Goal: Information Seeking & Learning: Learn about a topic

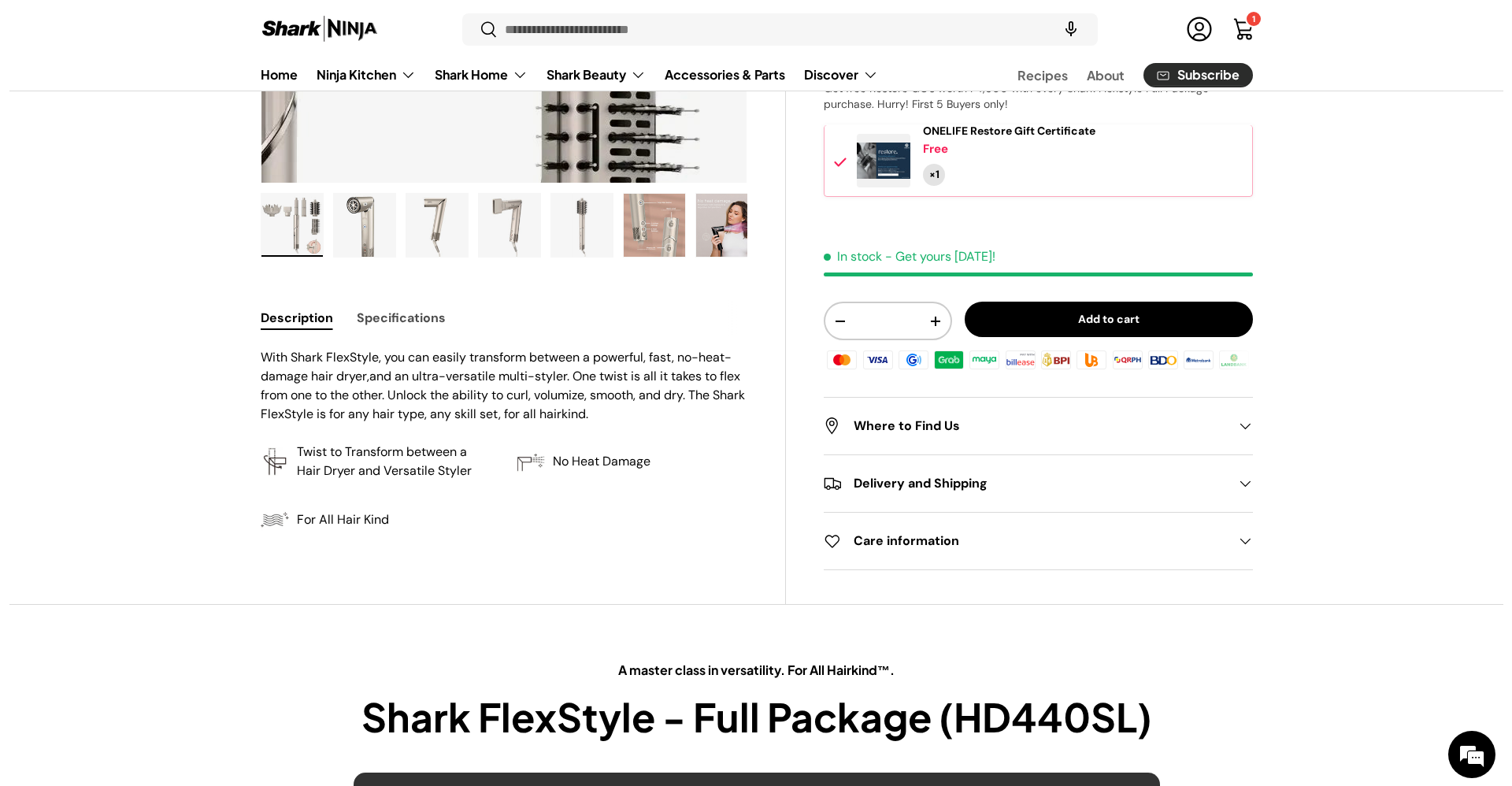
scroll to position [4, 0]
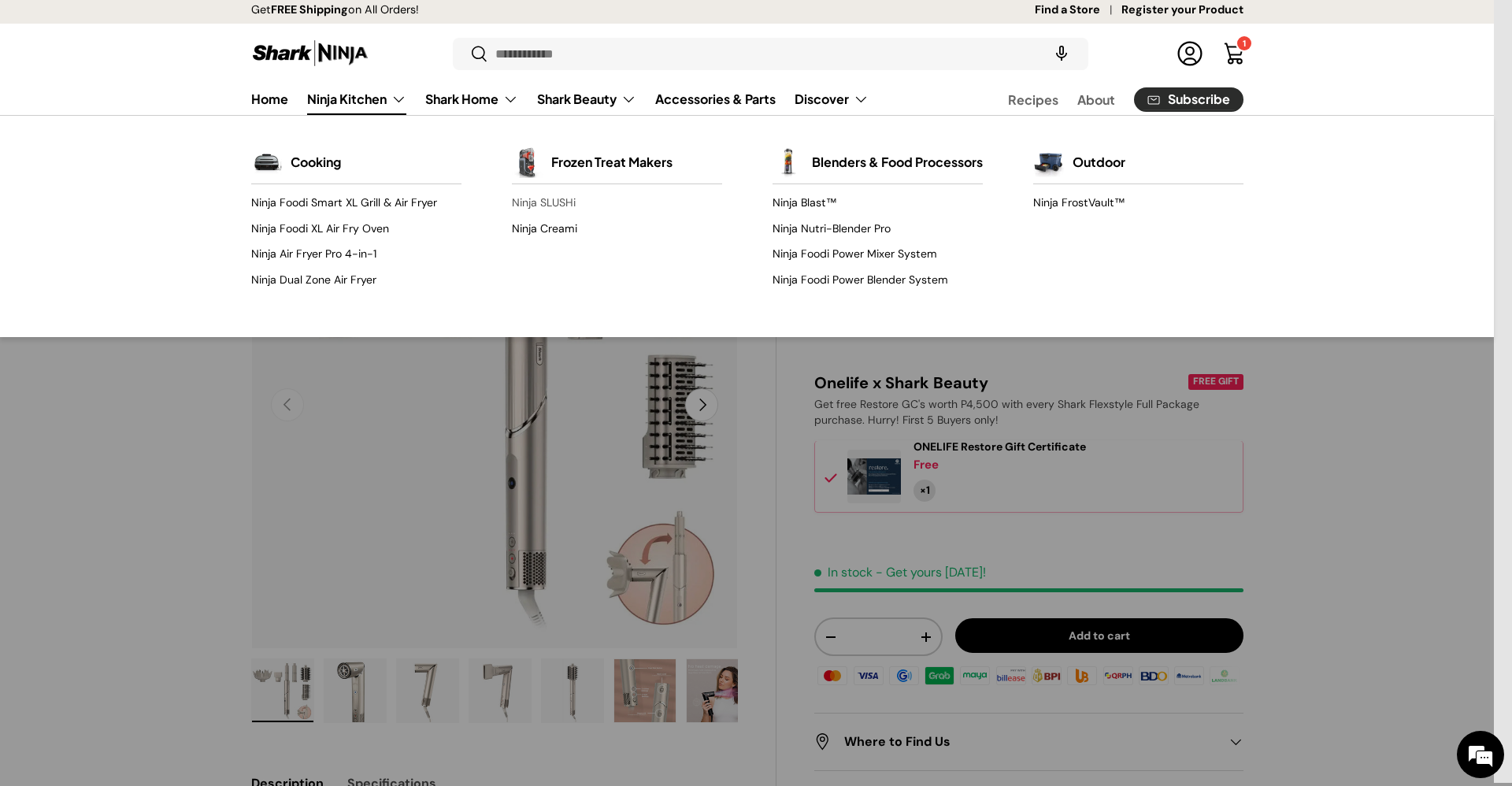
click at [548, 196] on link "Ninja SLUSHi" at bounding box center [616, 203] width 210 height 25
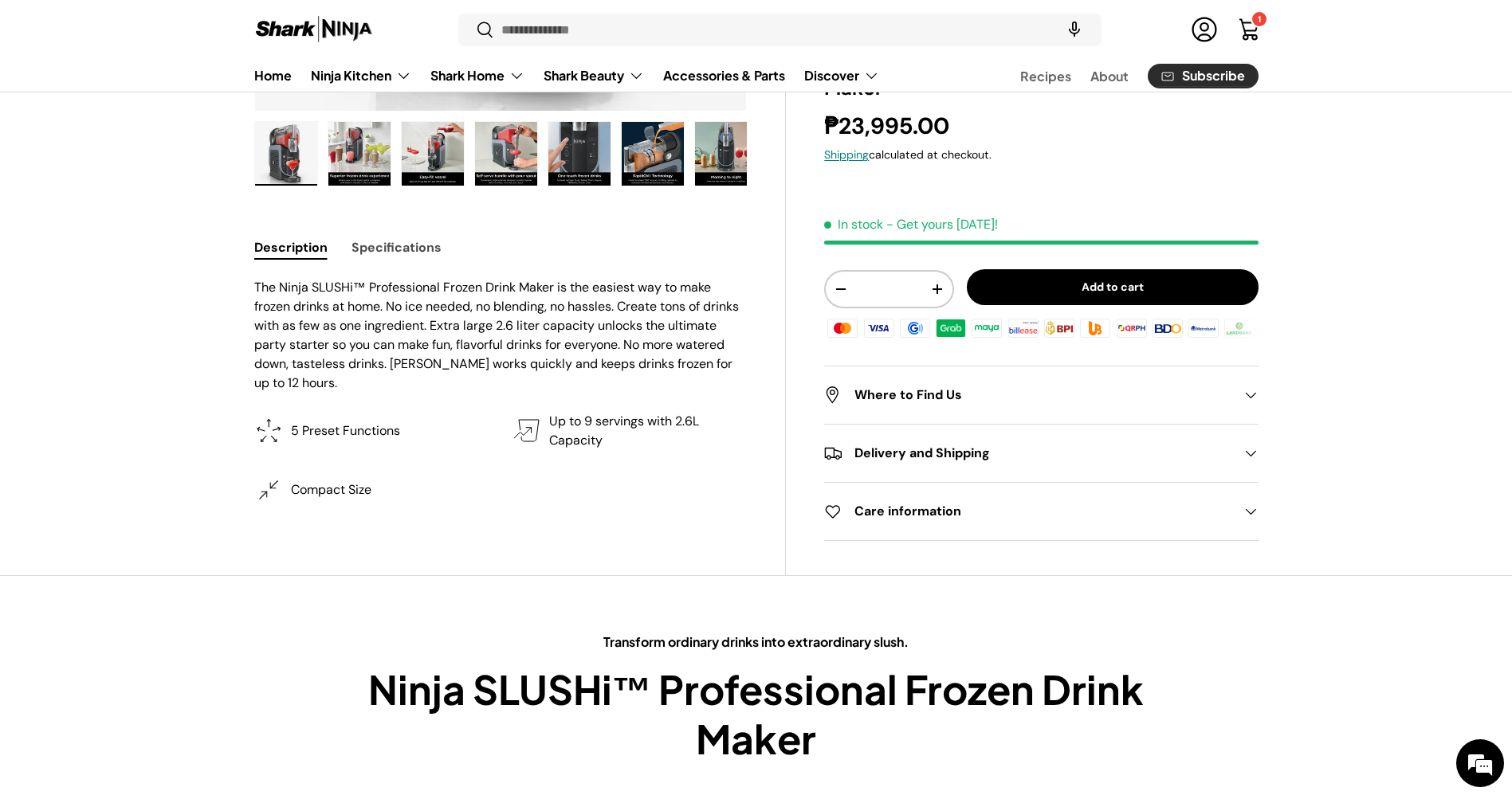
scroll to position [551, 0]
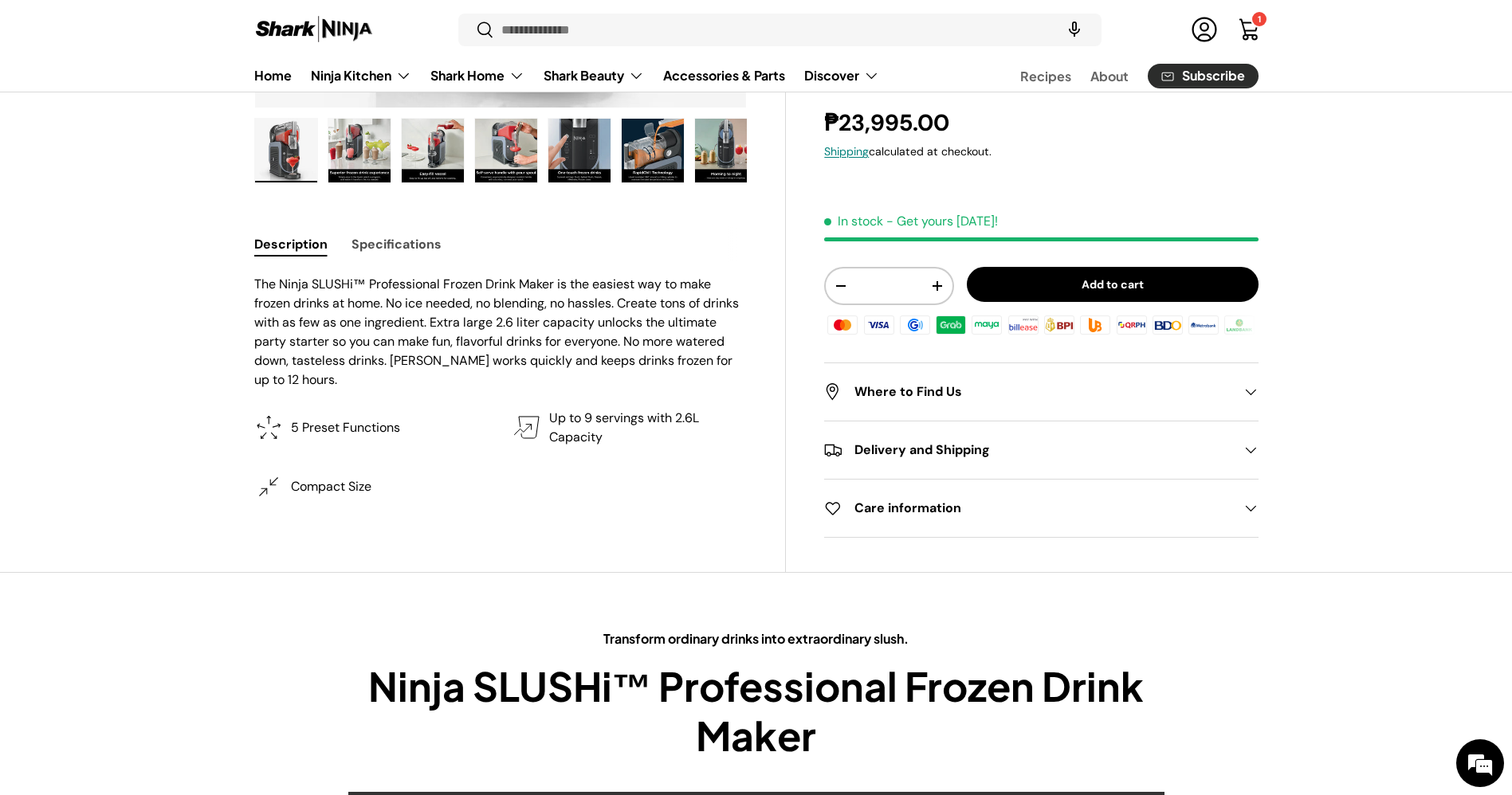
click at [426, 239] on button "Specifications" at bounding box center [397, 244] width 90 height 36
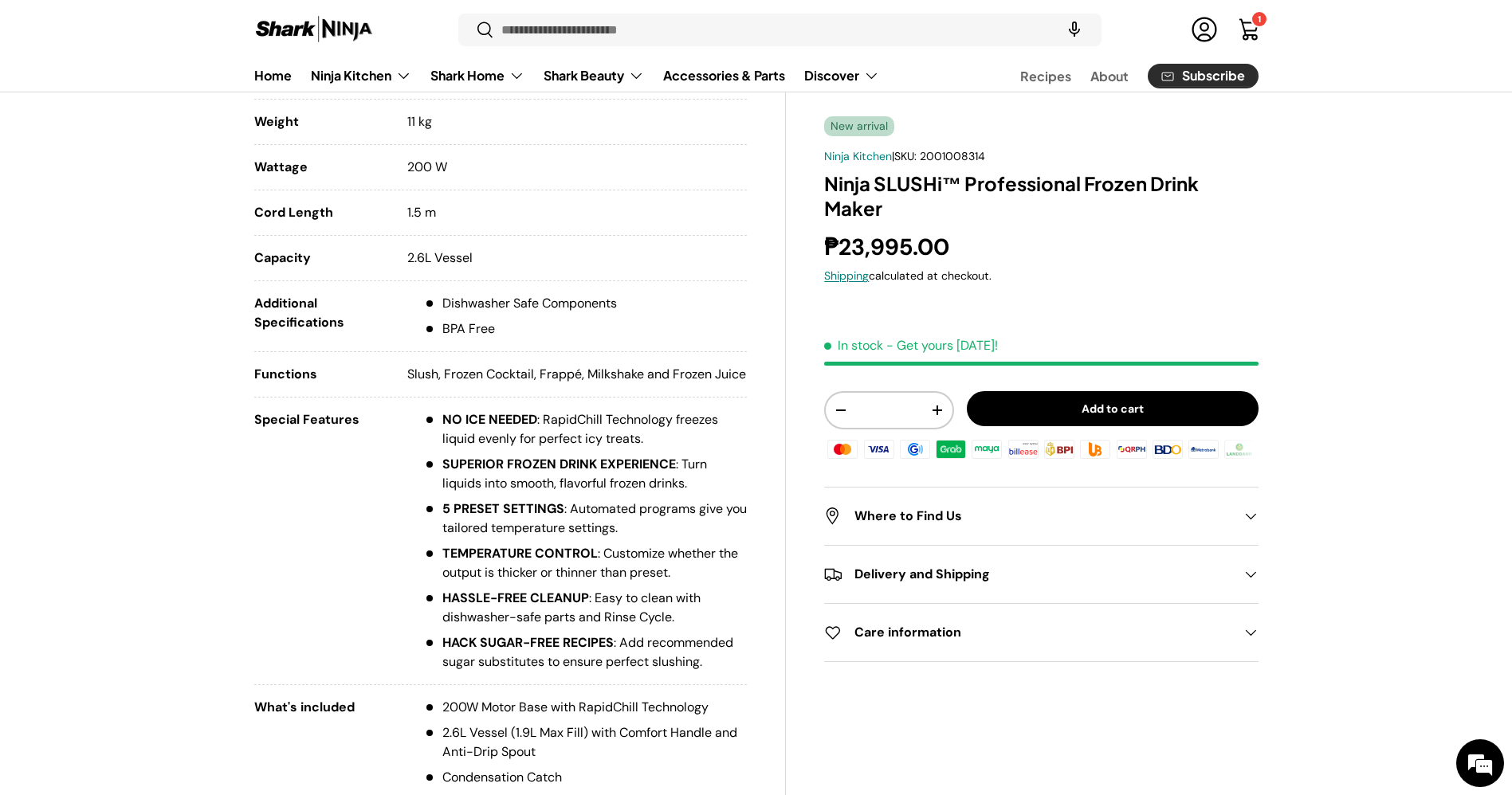
scroll to position [800, 0]
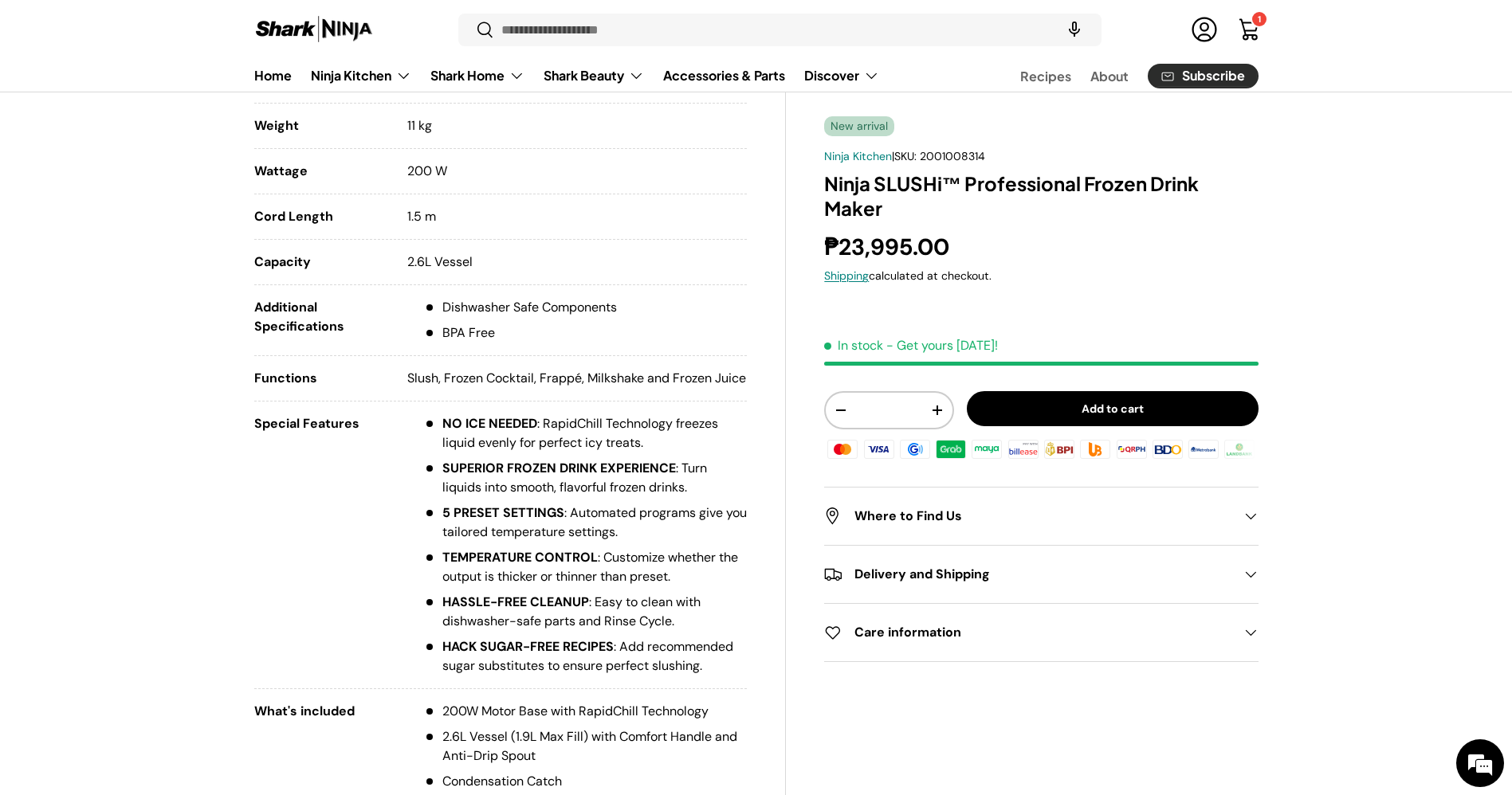
drag, startPoint x: 459, startPoint y: 402, endPoint x: 256, endPoint y: 375, distance: 204.8
click at [256, 375] on li "Functions Slush, Frozen Cocktail, Frappé, Milkshake and Frozen Juice" at bounding box center [501, 385] width 493 height 33
copy li "Functions Slush, Frozen Cocktail, Frappé, Milkshake and Frozen Juice"
click at [420, 382] on p "Slush, Frozen Cocktail, Frappé, Milkshake and Frozen Juice" at bounding box center [577, 378] width 339 height 19
click at [480, 381] on p "Slush, Frozen Cocktail, Frappé, Milkshake and Frozen Juice" at bounding box center [577, 378] width 339 height 19
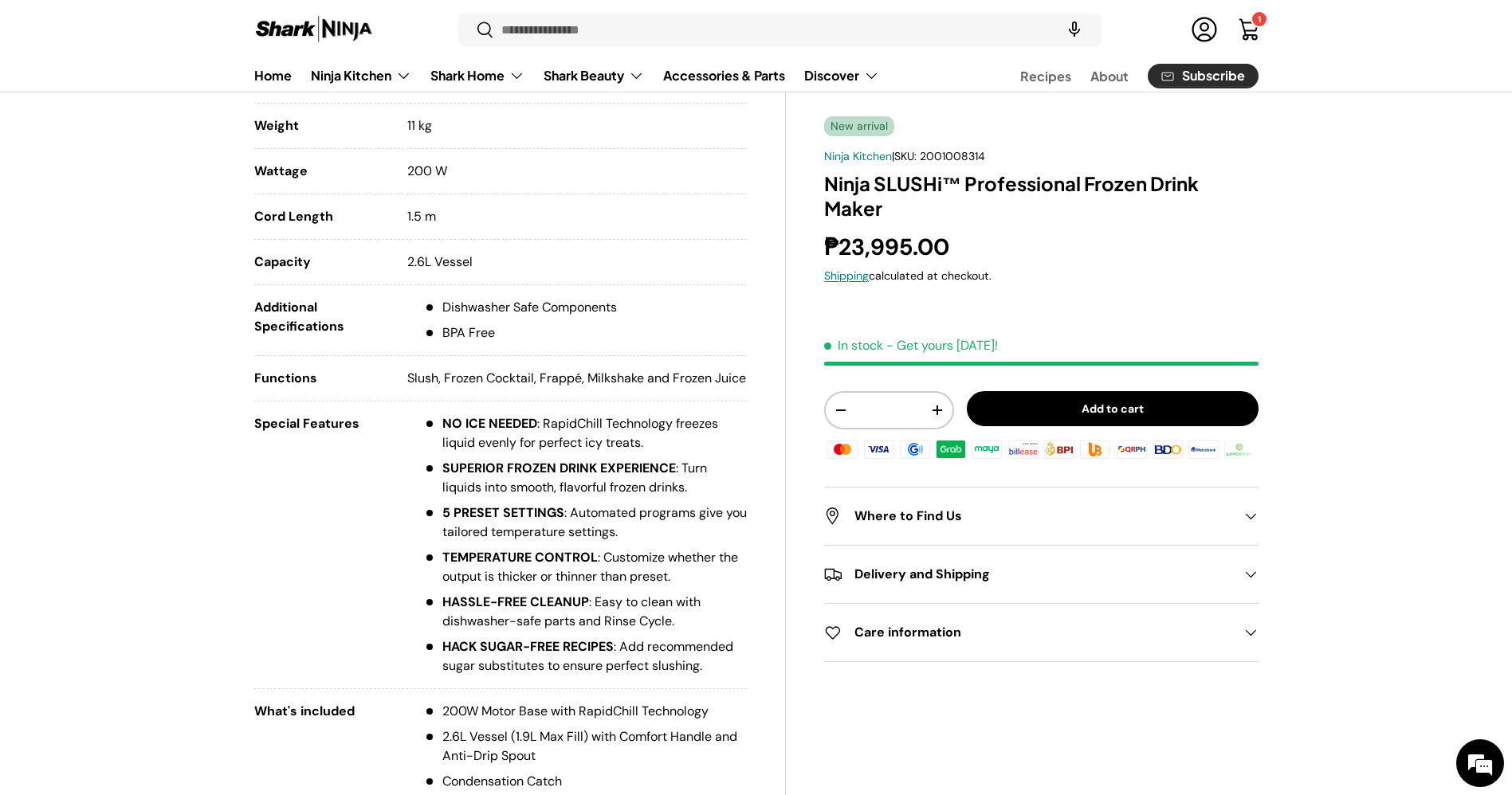
click at [561, 381] on p "Slush, Frozen Cocktail, Frappé, Milkshake and Frozen Juice" at bounding box center [577, 378] width 339 height 19
click at [606, 384] on p "Slush, Frozen Cocktail, Frappé, Milkshake and Frozen Juice" at bounding box center [577, 378] width 339 height 19
click at [700, 387] on p "Slush, Frozen Cocktail, Frappé, Milkshake and Frozen Juice" at bounding box center [577, 378] width 339 height 19
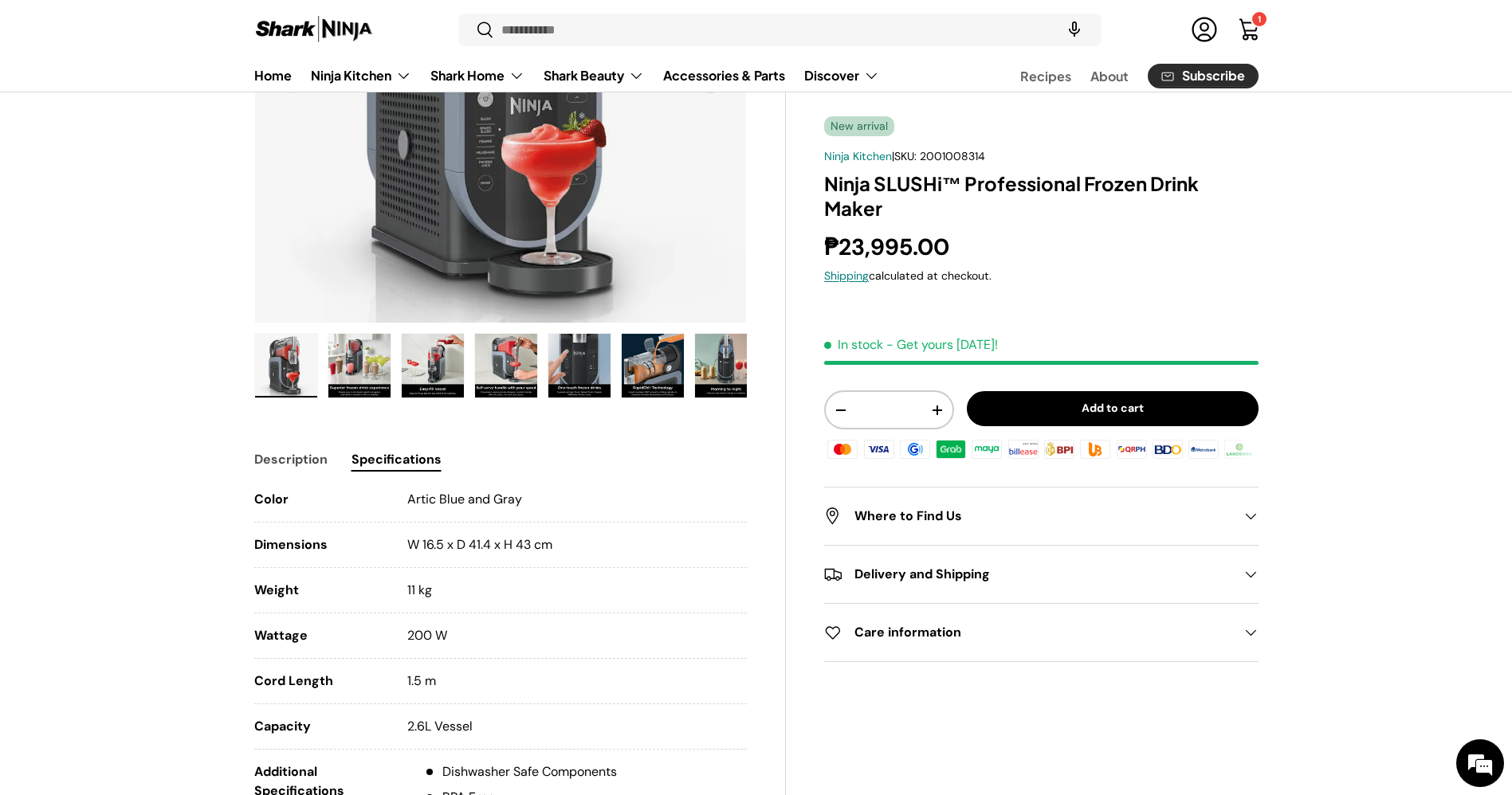
scroll to position [329, 0]
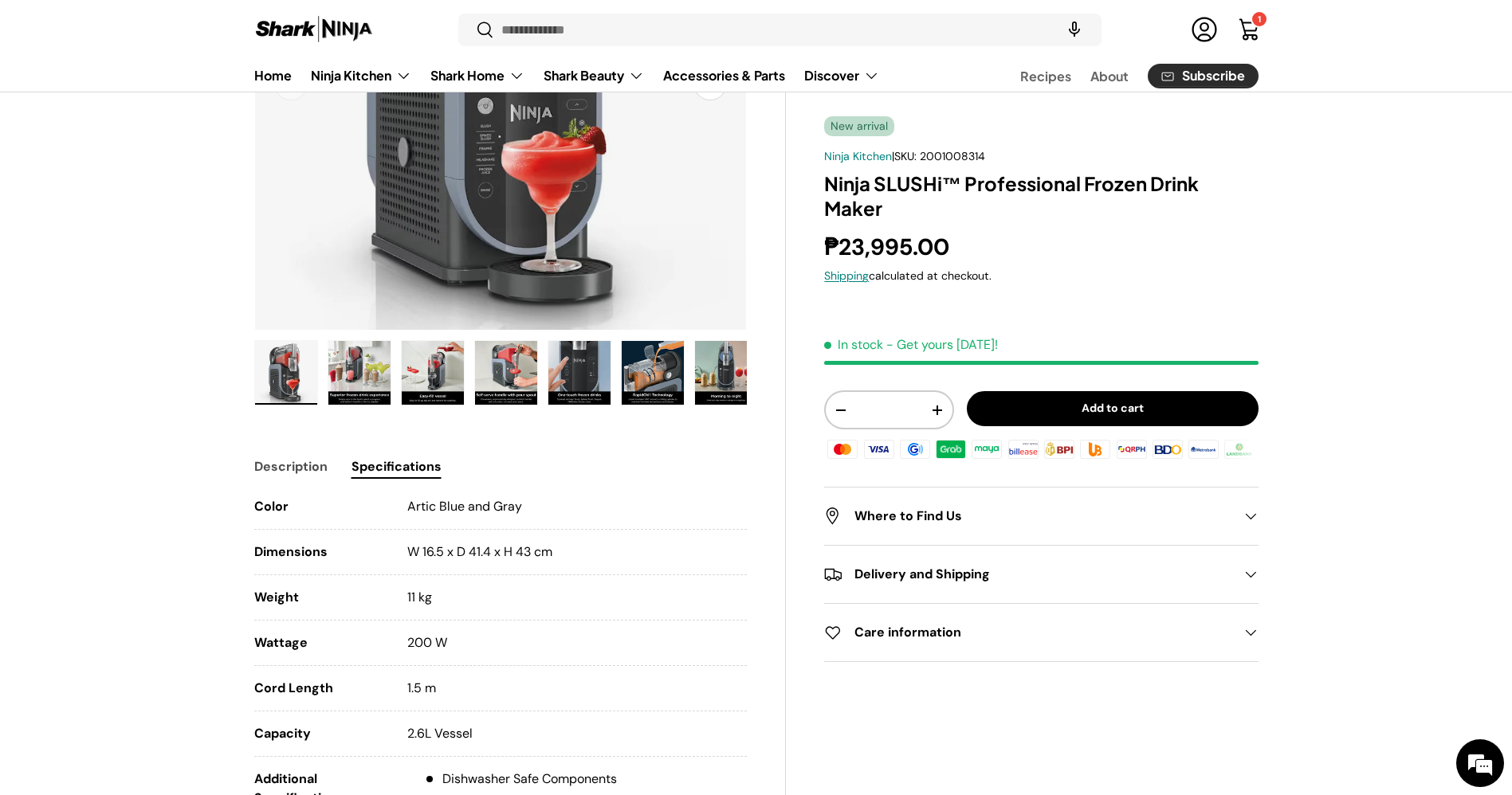
click at [419, 390] on img "Gallery Viewer" at bounding box center [433, 372] width 62 height 64
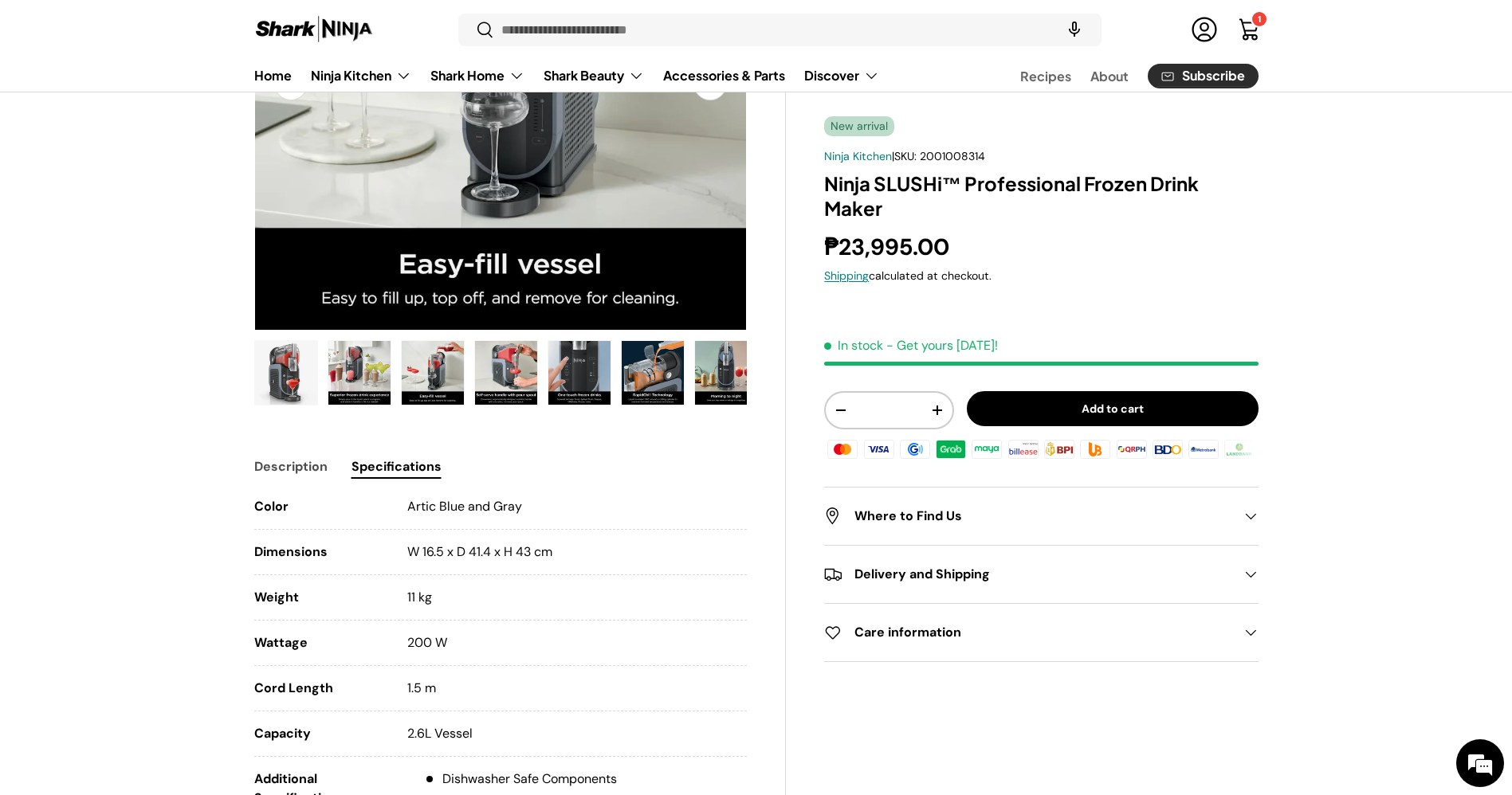
click at [517, 360] on img "Gallery Viewer" at bounding box center [506, 372] width 62 height 64
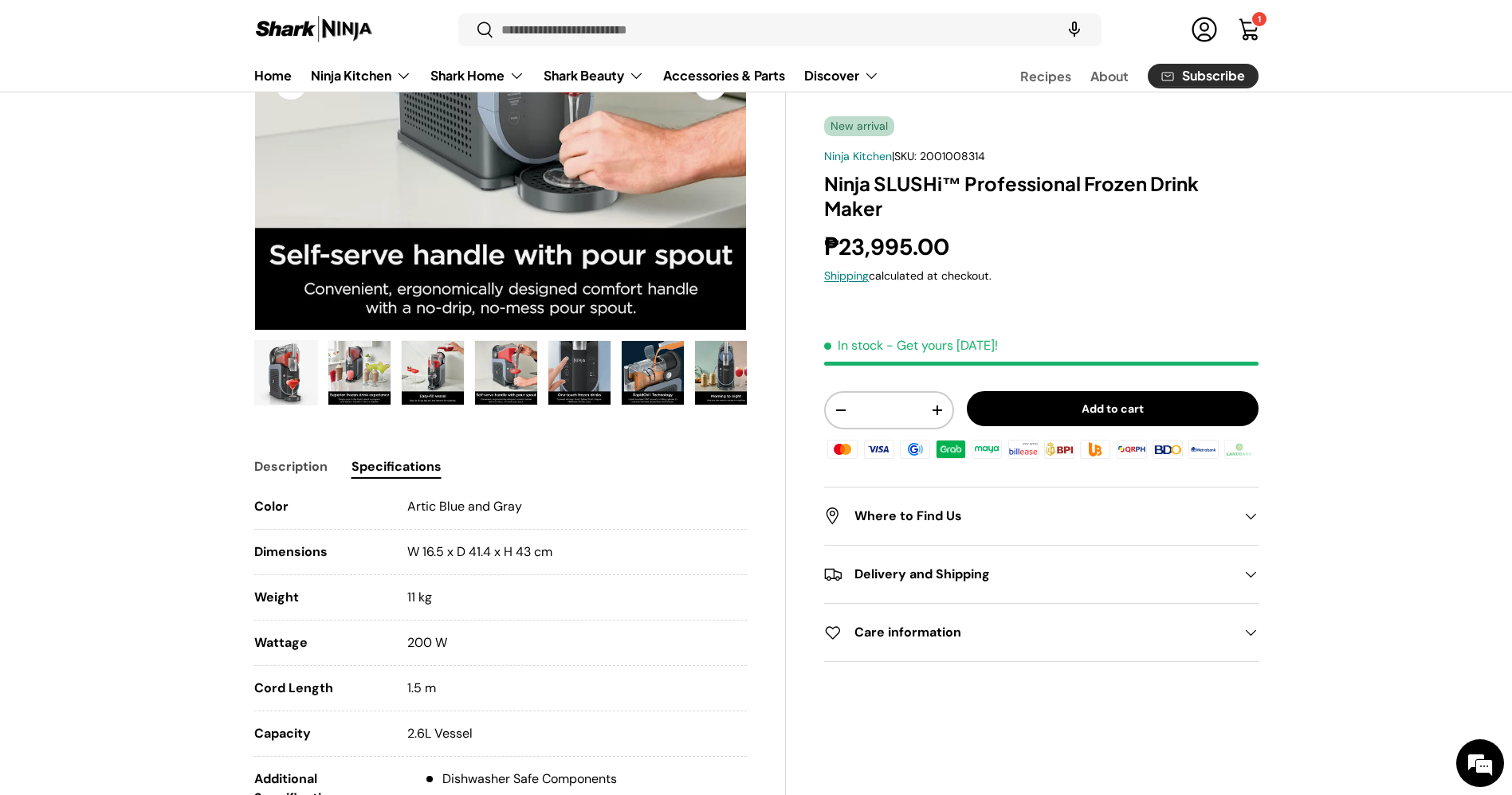
click at [581, 367] on img "Gallery Viewer" at bounding box center [579, 372] width 62 height 64
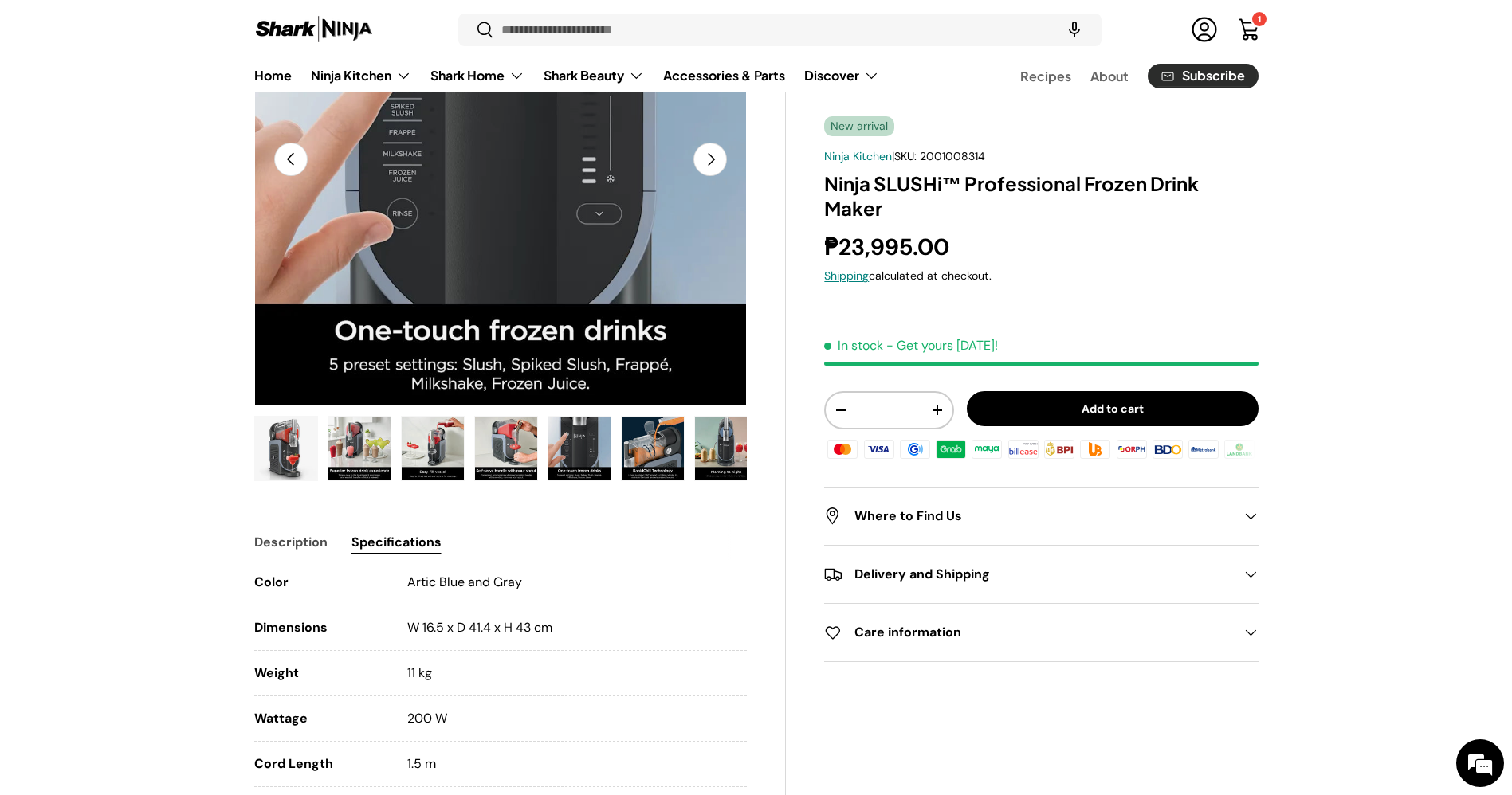
scroll to position [0, 0]
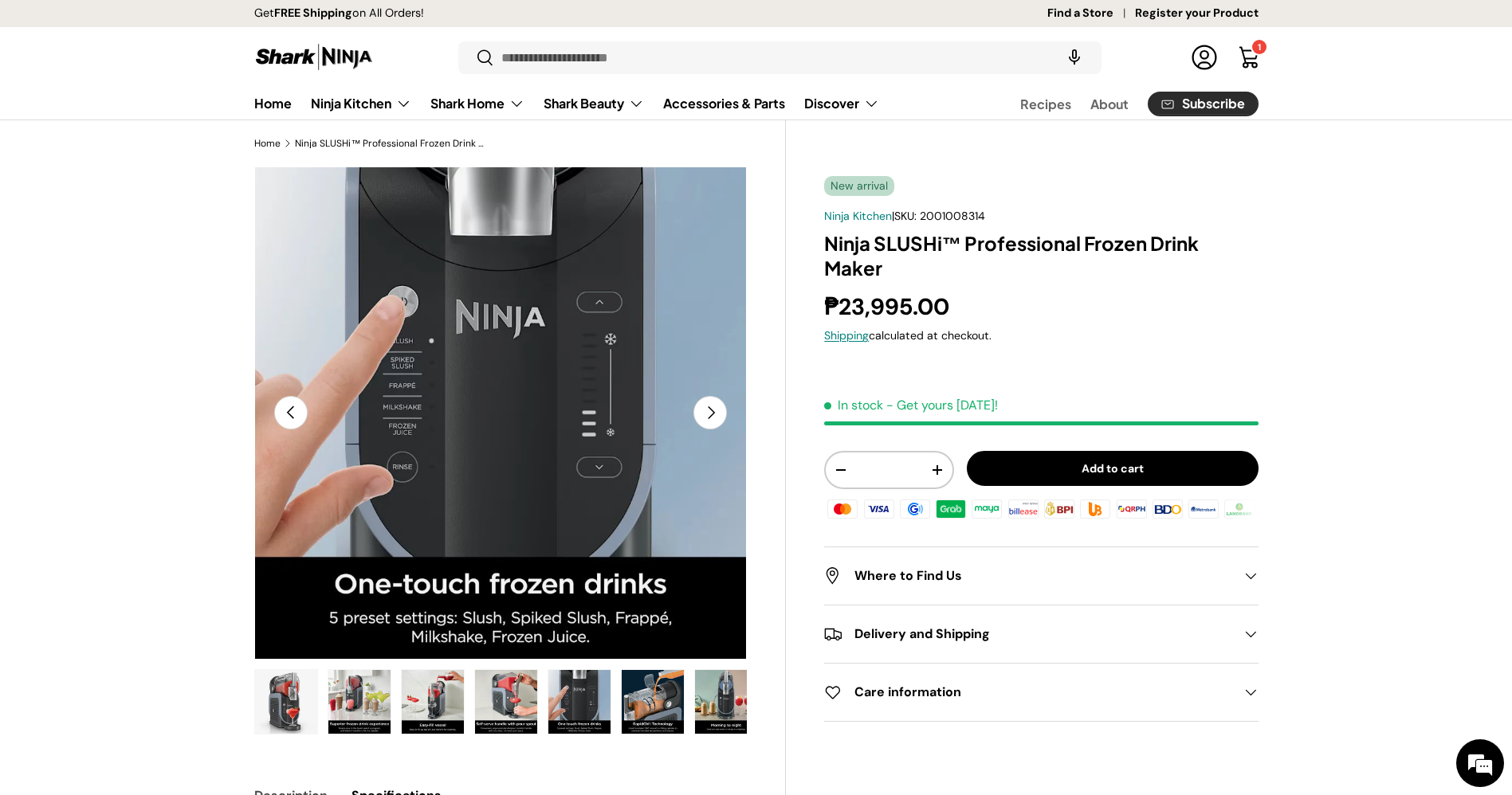
click at [1117, 14] on link "Find a Store" at bounding box center [1091, 13] width 88 height 17
